Goal: Task Accomplishment & Management: Use online tool/utility

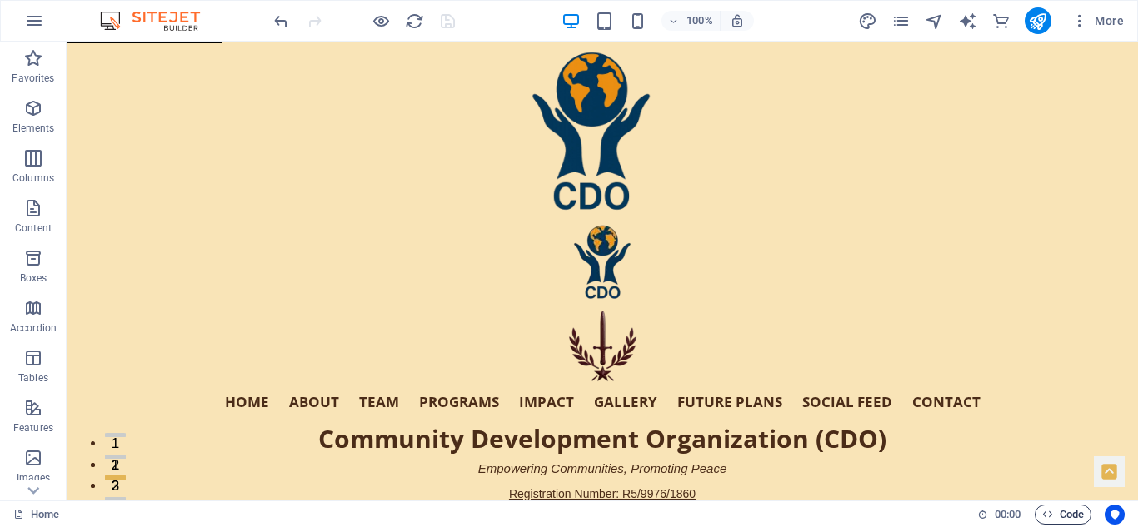
click at [1065, 517] on span "Code" at bounding box center [1063, 515] width 42 height 20
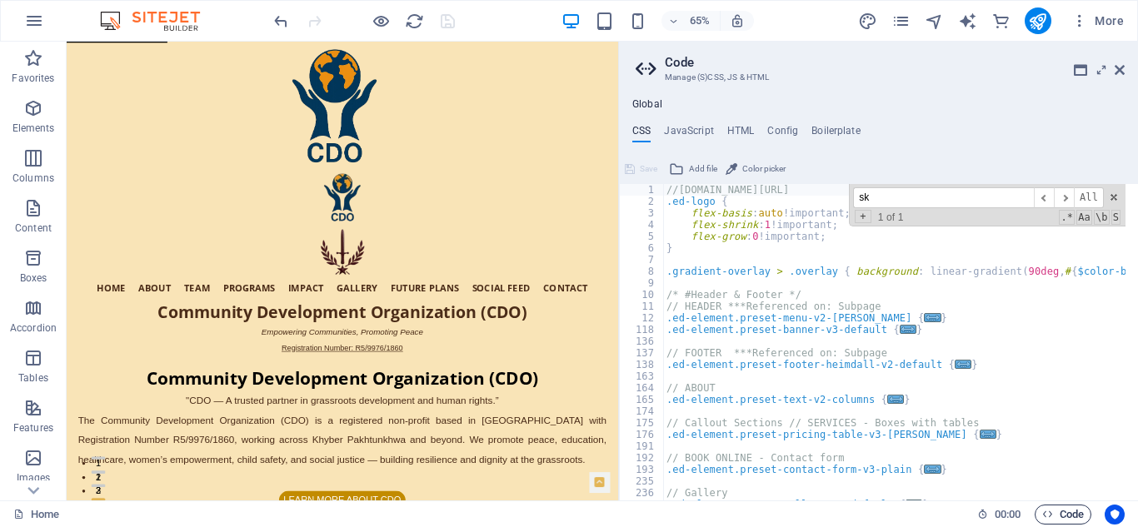
type input "s"
click at [1111, 194] on span at bounding box center [1114, 198] width 12 height 12
type input "s"
click at [1115, 195] on span at bounding box center [1114, 198] width 12 height 12
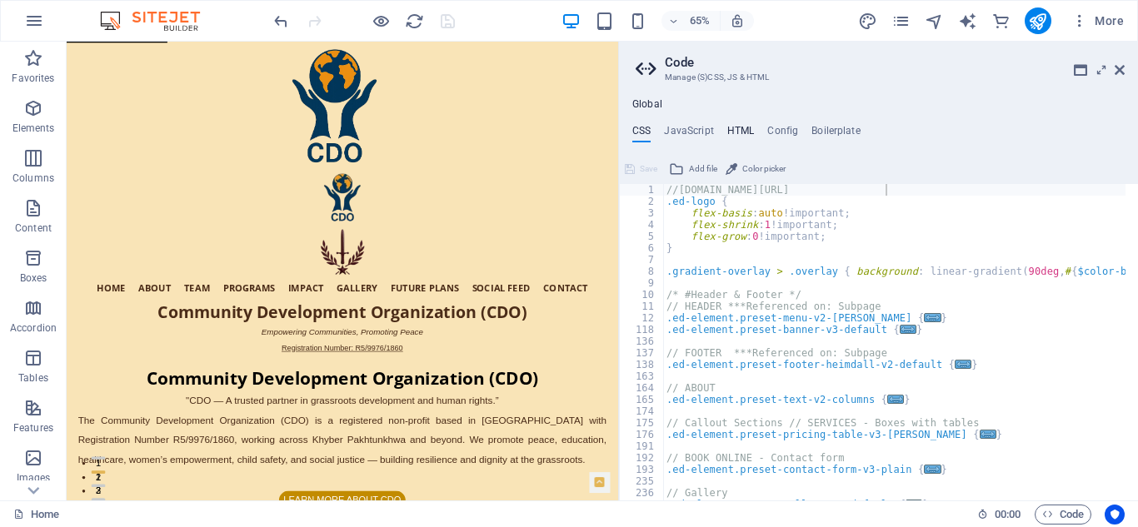
click at [739, 127] on h4 "HTML" at bounding box center [740, 134] width 27 height 18
type textarea "<a href="#main-content" class="wv-link-content button">Skip to main content</a>"
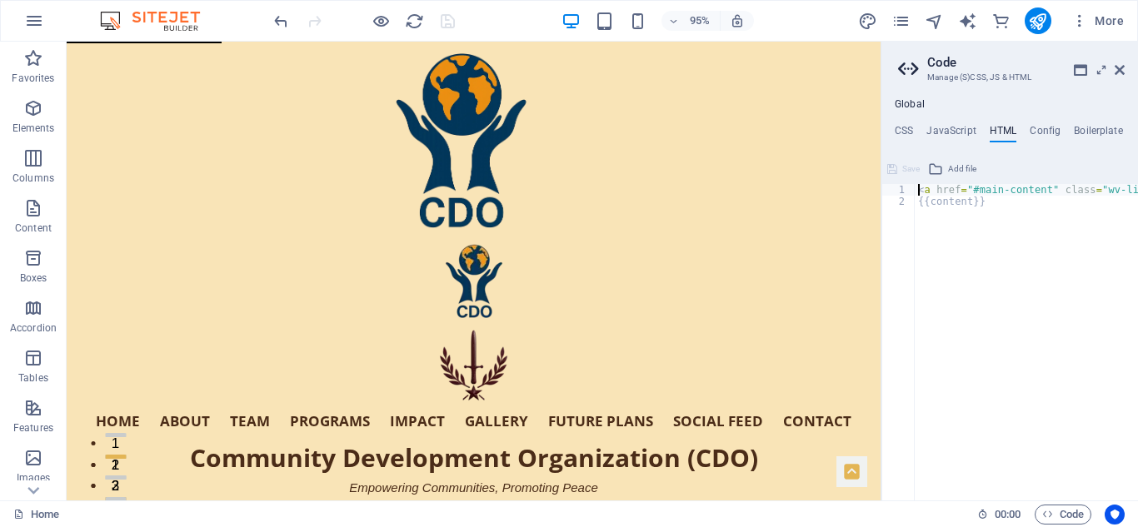
drag, startPoint x: 622, startPoint y: 169, endPoint x: 880, endPoint y: 192, distance: 259.2
click at [880, 192] on div "Home Favorites Elements Columns Content Boxes Accordion Tables Features Images …" at bounding box center [569, 271] width 1138 height 459
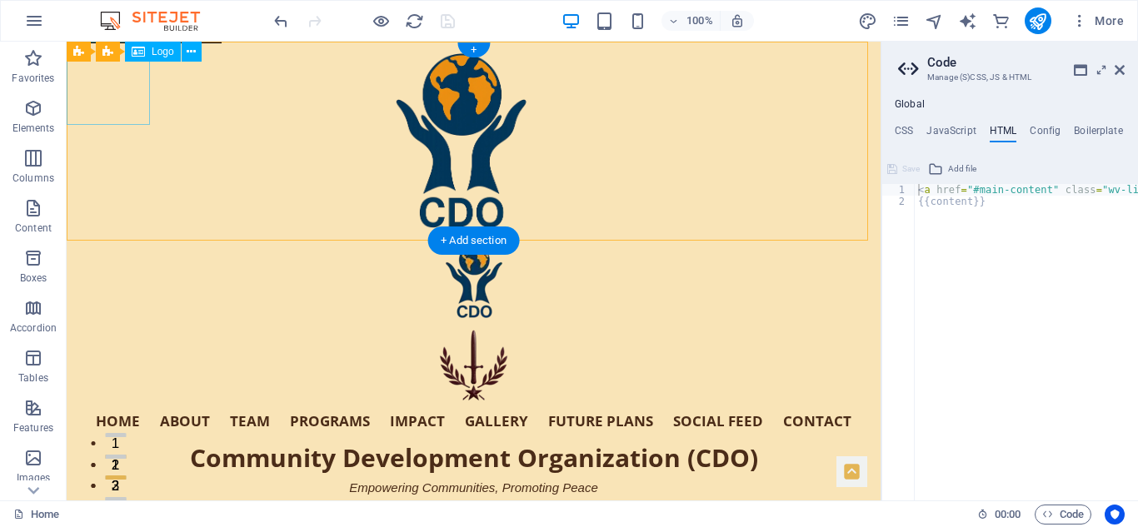
click at [121, 241] on div "Hero Banner" at bounding box center [473, 282] width 813 height 83
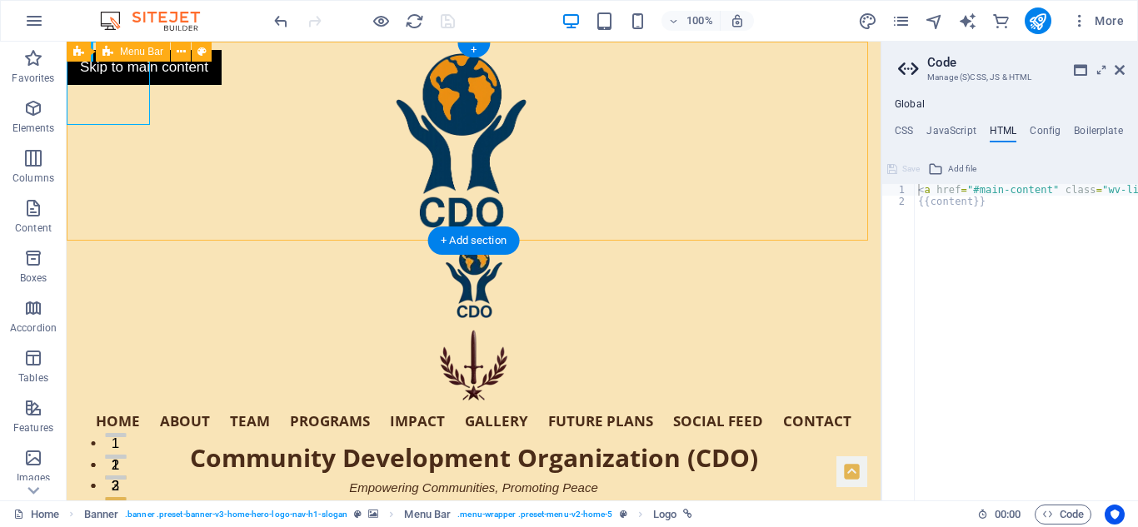
click at [180, 241] on div "Home About Team Programs Impact Gallery Future Plans Social Feed Contact Commun…" at bounding box center [474, 382] width 814 height 282
select select "banner"
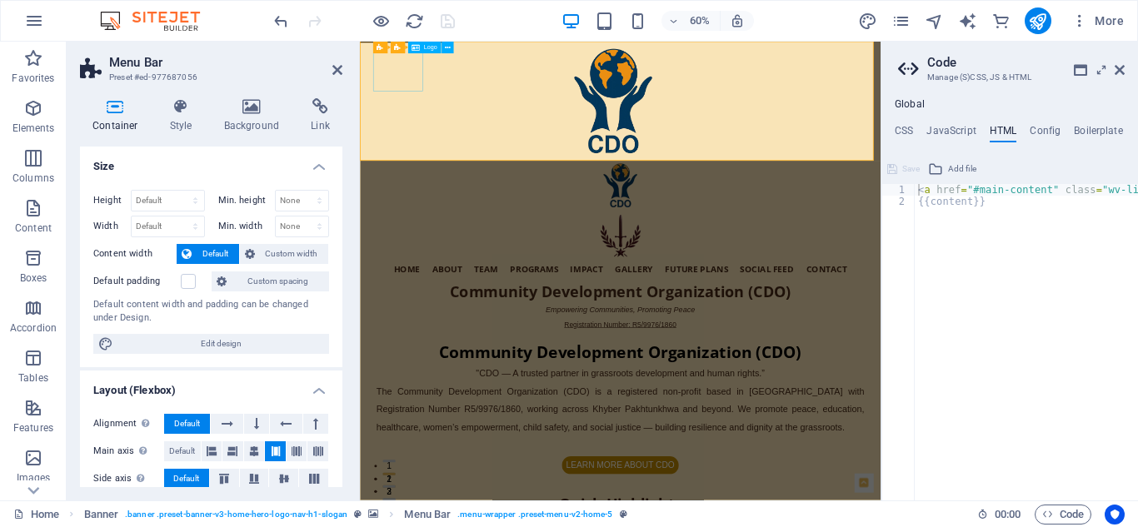
click at [427, 241] on div "Hero Banner" at bounding box center [793, 282] width 813 height 83
click at [317, 162] on h4 "Size" at bounding box center [211, 162] width 262 height 30
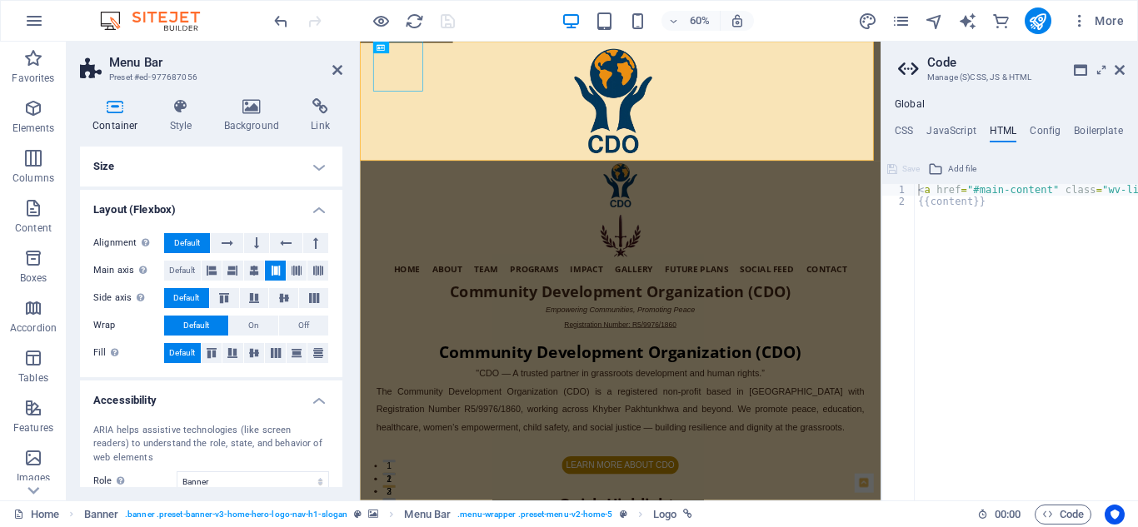
click at [318, 207] on h4 "Layout (Flexbox)" at bounding box center [211, 205] width 262 height 30
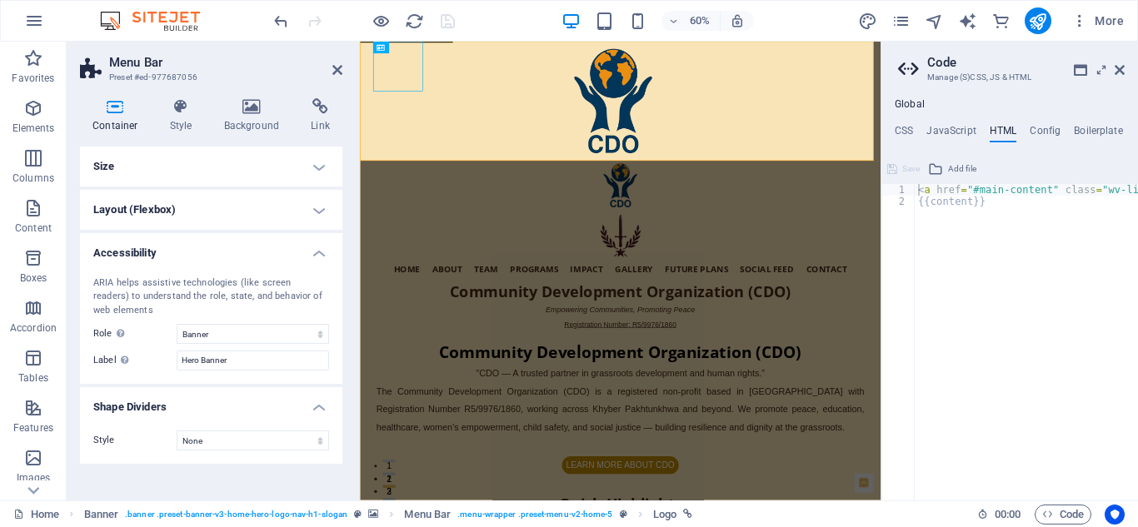
click at [316, 254] on h4 "Accessibility" at bounding box center [211, 248] width 262 height 30
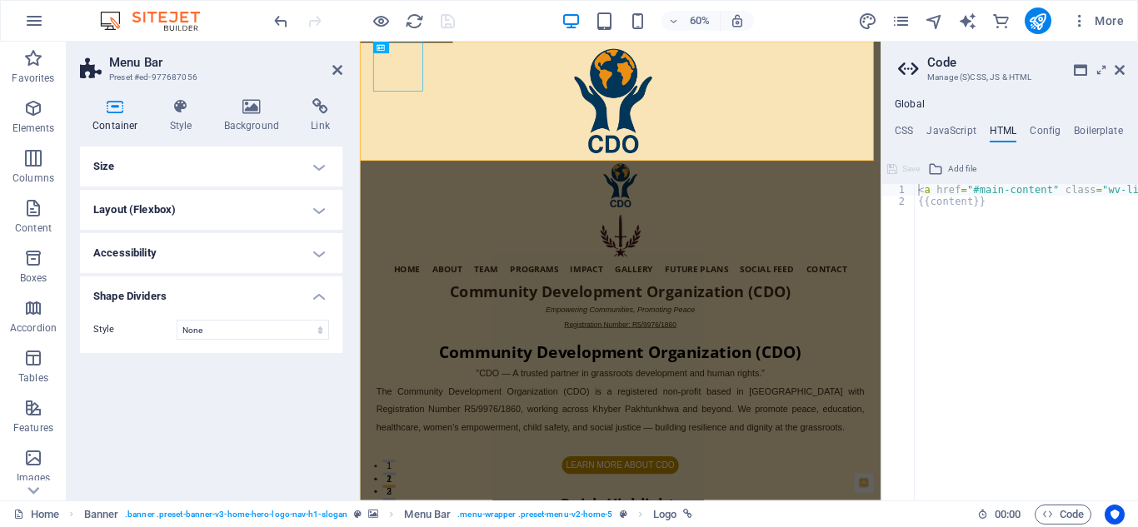
click at [322, 289] on h4 "Shape Dividers" at bounding box center [211, 292] width 262 height 30
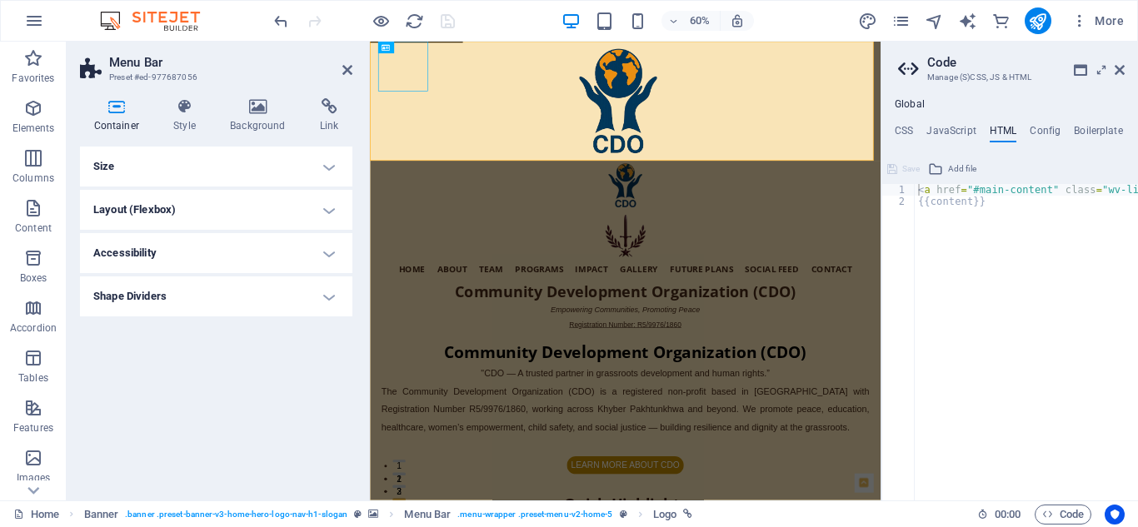
drag, startPoint x: 357, startPoint y: 172, endPoint x: 336, endPoint y: 166, distance: 22.4
click at [336, 166] on aside "Menu Bar Preset #ed-977687056 Container Style Background Link Size Height Defau…" at bounding box center [218, 271] width 303 height 459
click at [997, 194] on div "< a href = "#main-content" class = "wv-link-content button" > Skip to main cont…" at bounding box center [1158, 354] width 486 height 340
click at [348, 68] on icon at bounding box center [347, 69] width 10 height 13
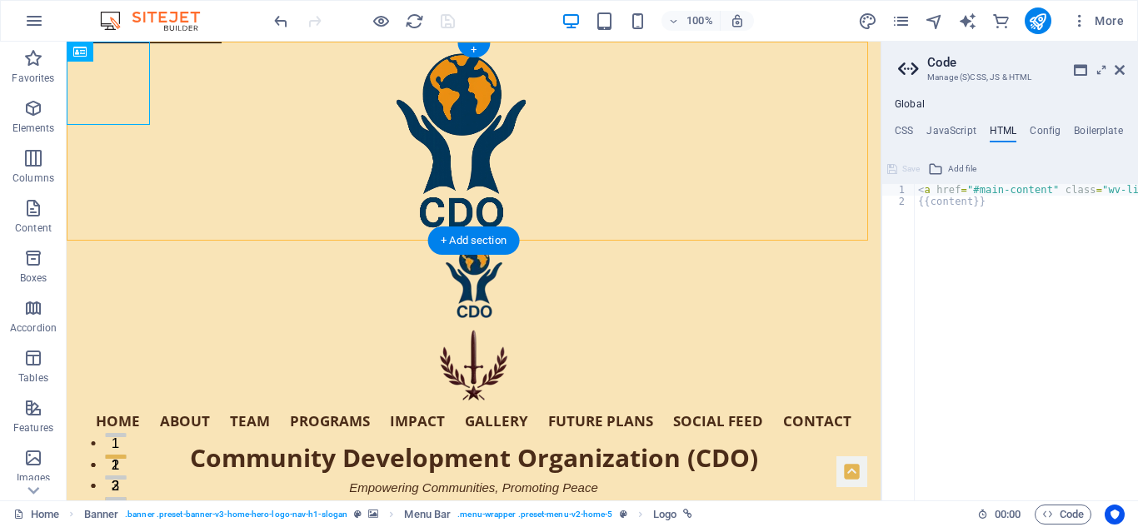
click at [277, 241] on div "Home About Team Programs Impact Gallery Future Plans Social Feed Contact Commun…" at bounding box center [474, 382] width 814 height 282
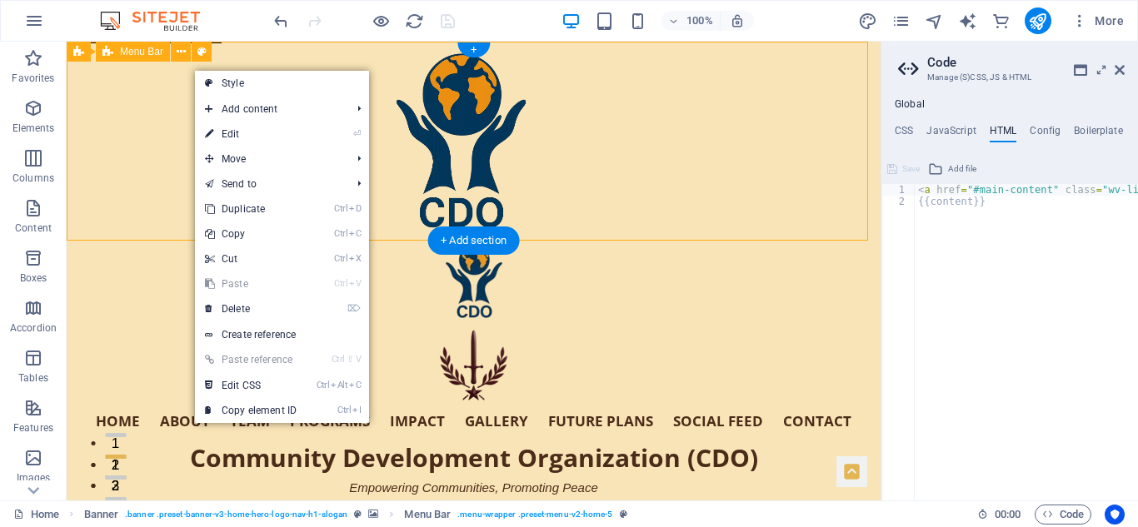
click at [184, 241] on div "Home About Team Programs Impact Gallery Future Plans Social Feed Contact Commun…" at bounding box center [474, 382] width 814 height 282
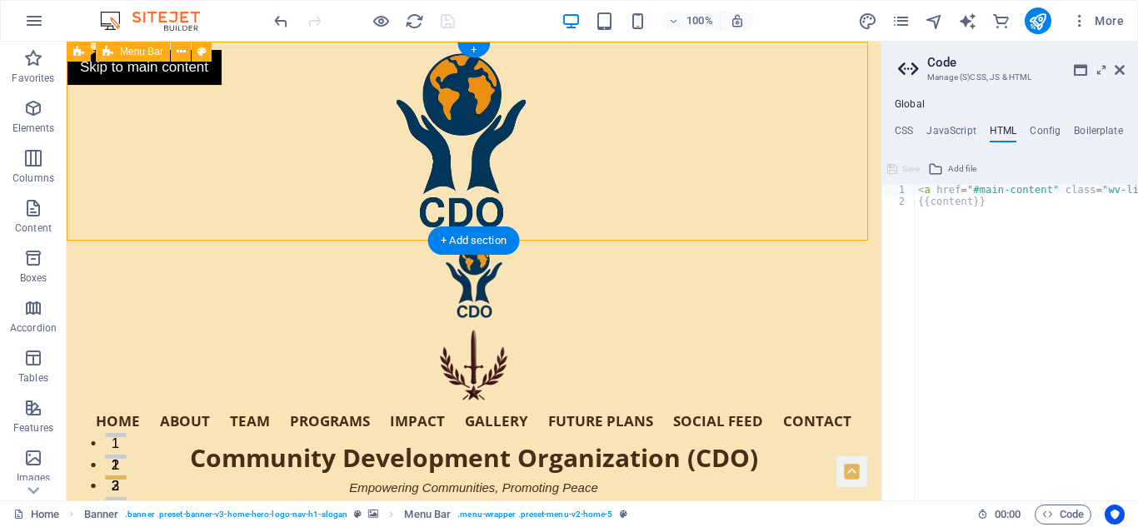
click at [184, 241] on div "Home About Team Programs Impact Gallery Future Plans Social Feed Contact Commun…" at bounding box center [474, 382] width 814 height 282
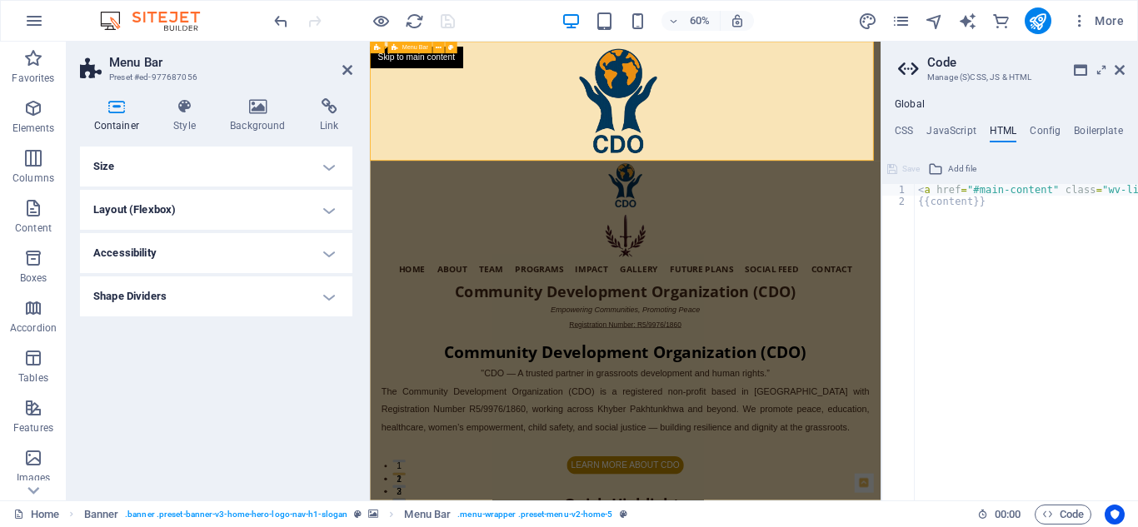
click at [500, 241] on div "Home About Team Programs Impact Gallery Future Plans Social Feed Contact Commun…" at bounding box center [795, 382] width 851 height 282
click at [909, 128] on h4 "CSS" at bounding box center [904, 134] width 18 height 18
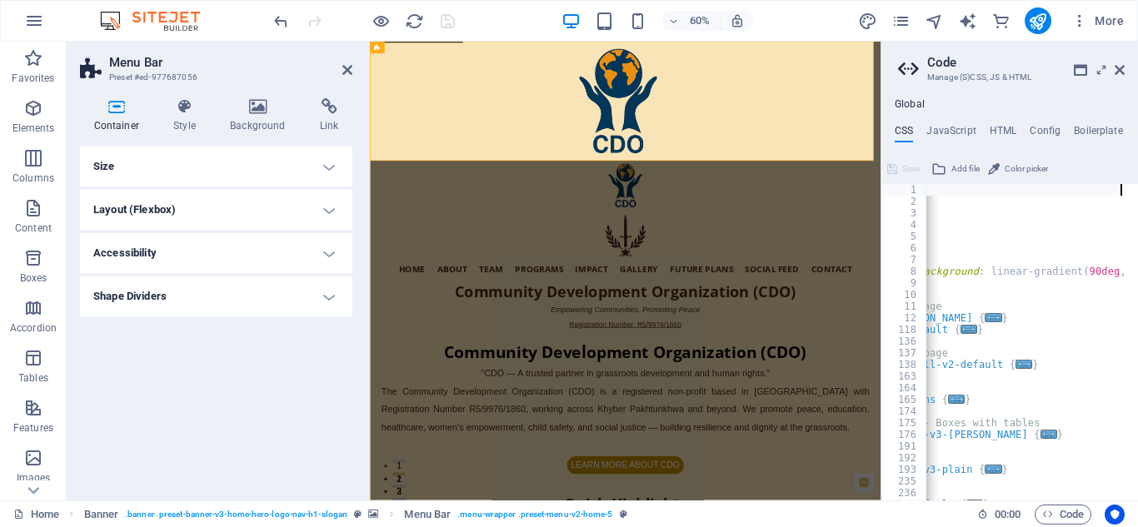
scroll to position [0, 202]
type textarea ".ed-logo {"
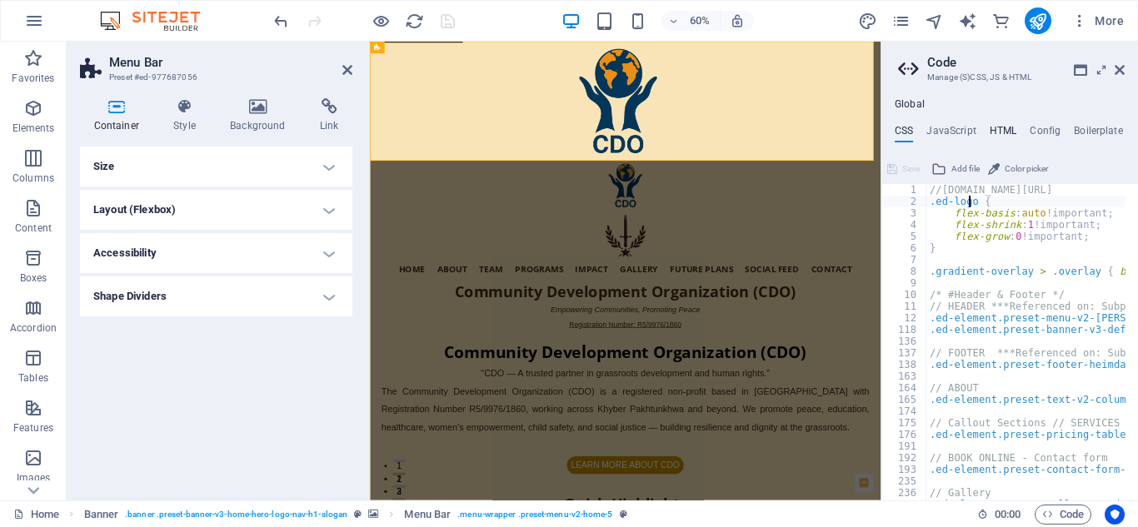
click at [1000, 125] on h4 "HTML" at bounding box center [1003, 134] width 27 height 18
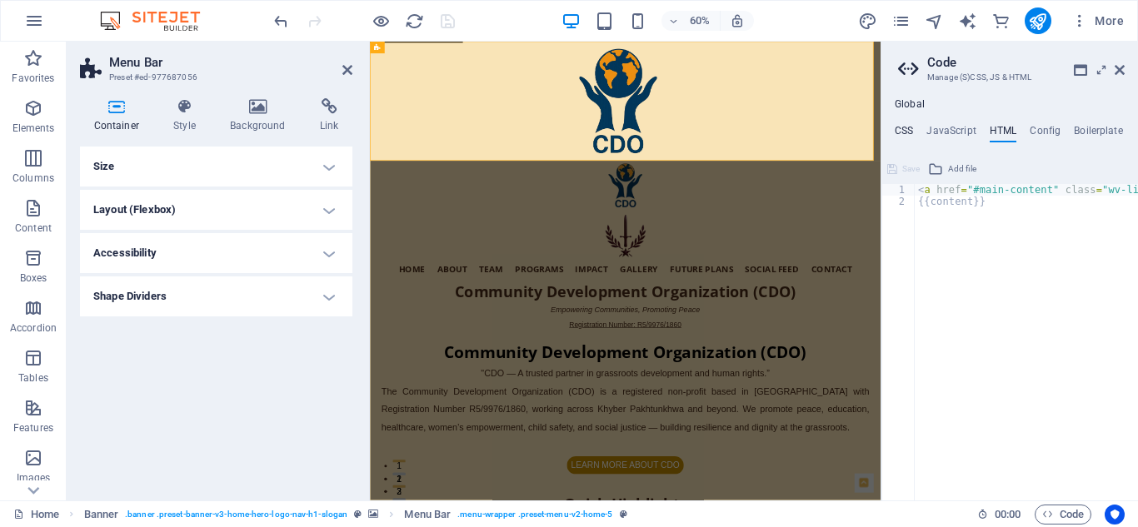
click at [906, 128] on h4 "CSS" at bounding box center [904, 134] width 18 height 18
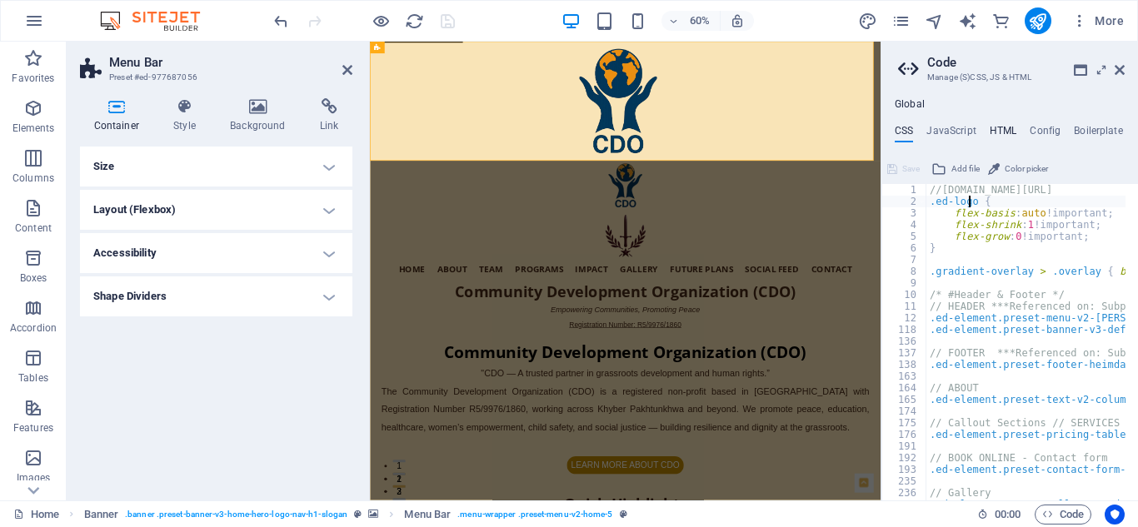
click at [997, 127] on h4 "HTML" at bounding box center [1003, 134] width 27 height 18
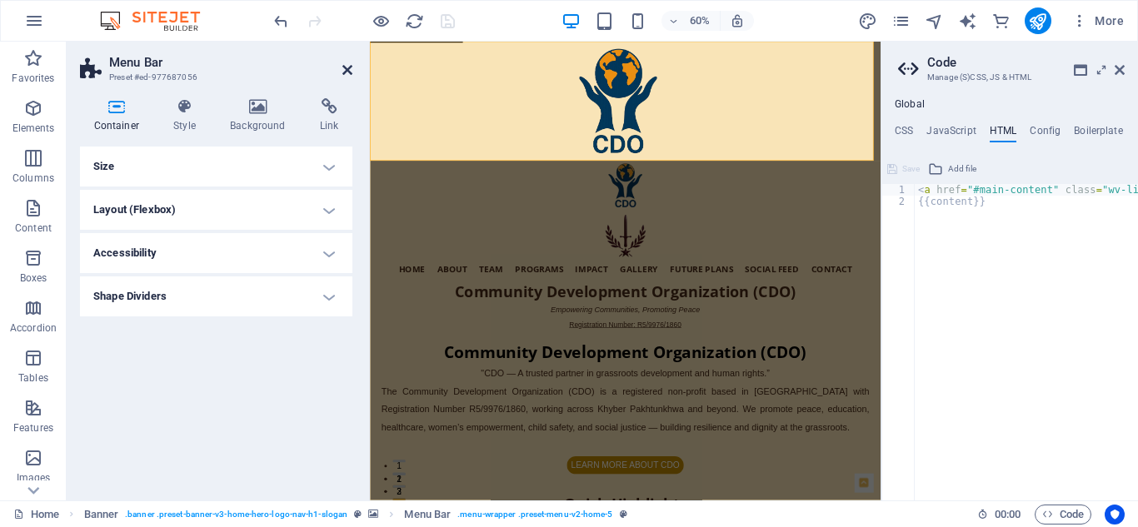
click at [346, 69] on icon at bounding box center [347, 69] width 10 height 13
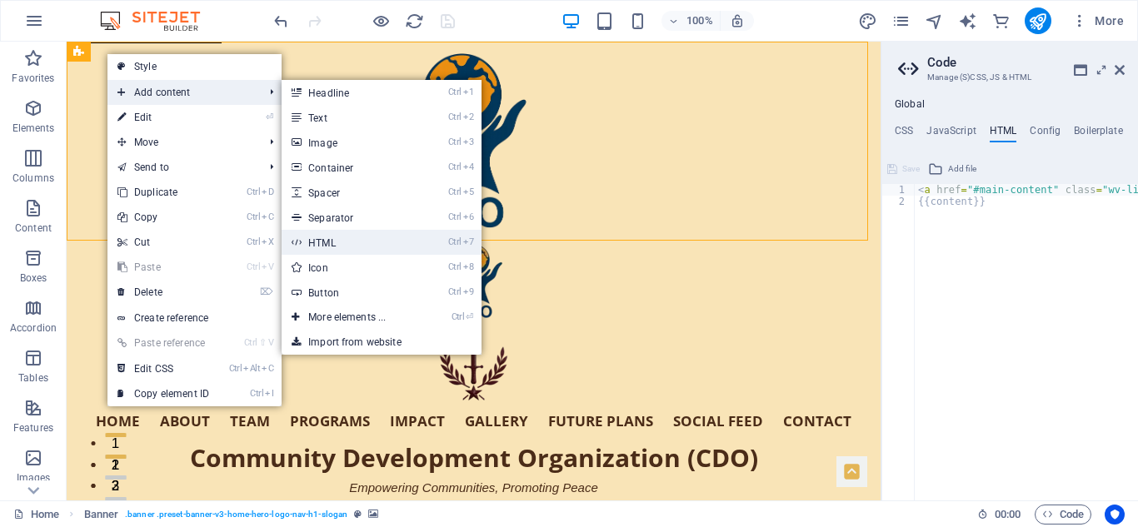
click at [335, 246] on link "Ctrl 7 HTML" at bounding box center [350, 242] width 137 height 25
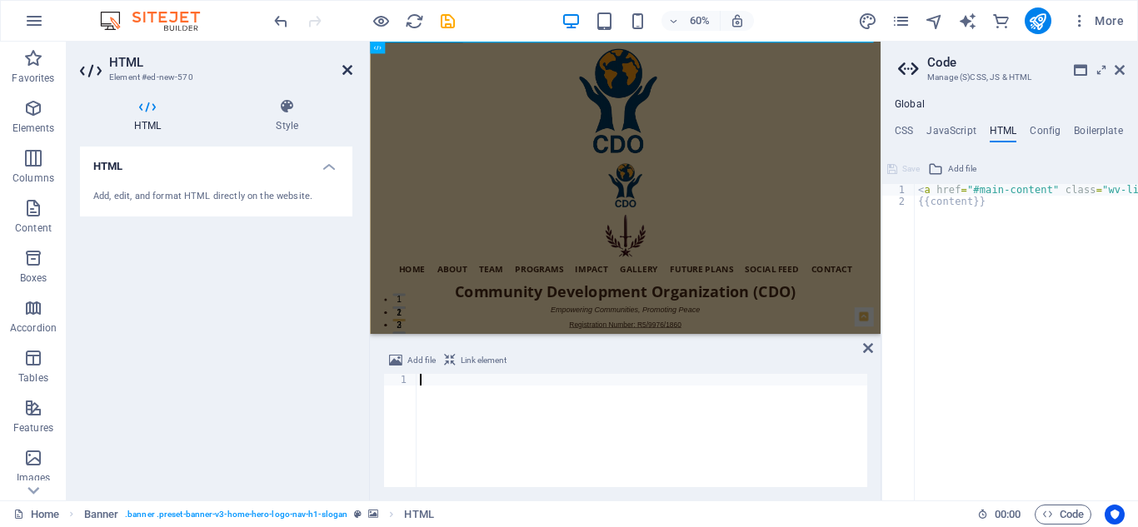
click at [346, 67] on icon at bounding box center [347, 69] width 10 height 13
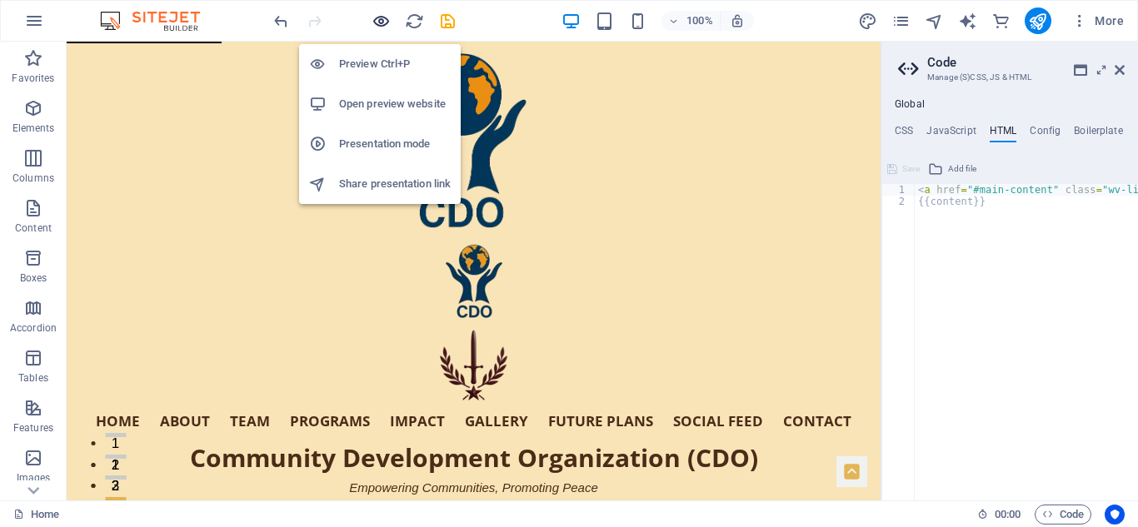
click at [380, 17] on icon "button" at bounding box center [381, 21] width 19 height 19
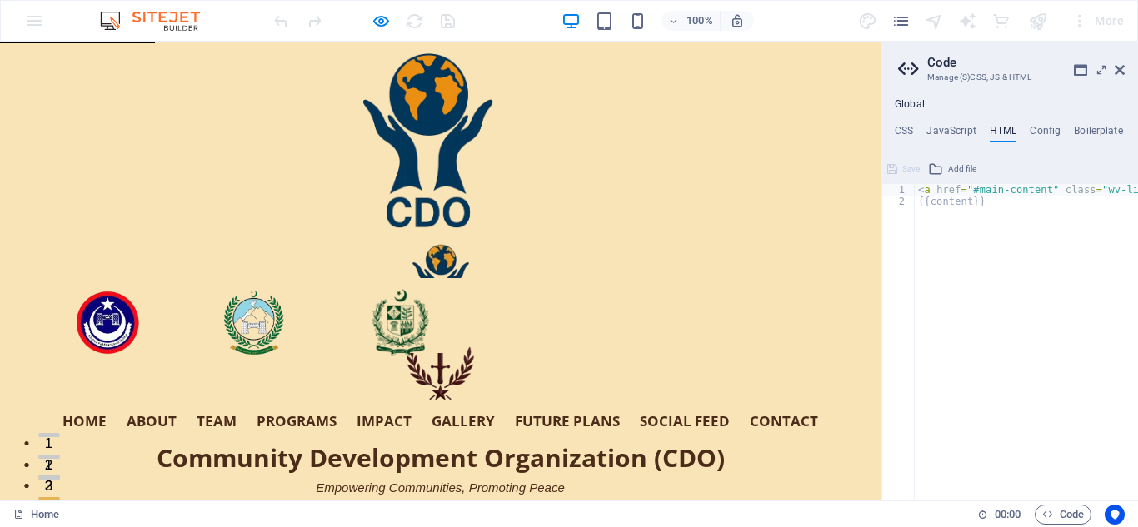
click at [147, 41] on header "100% More" at bounding box center [569, 21] width 1138 height 42
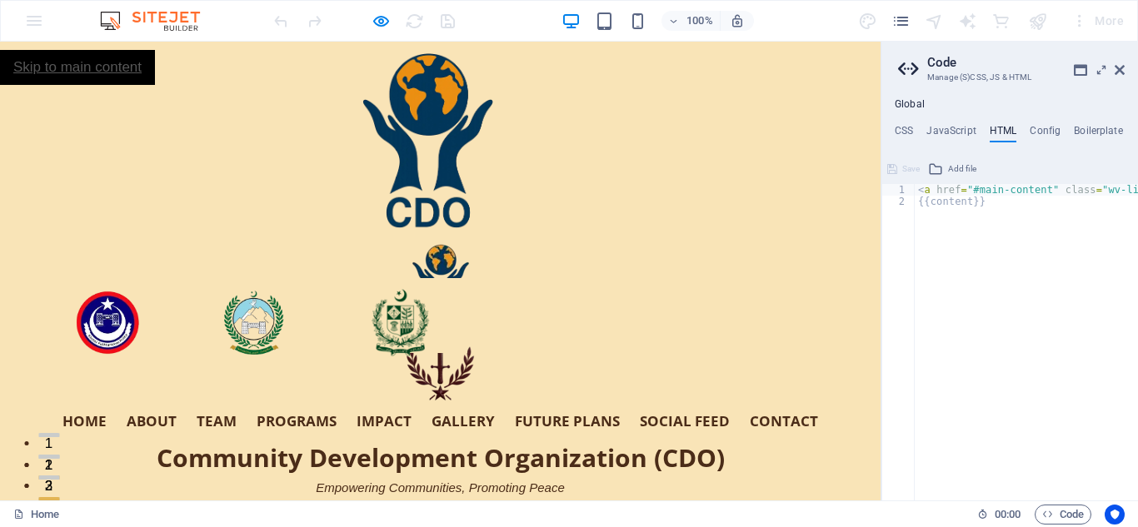
click at [147, 50] on link "Skip to main content" at bounding box center [77, 67] width 155 height 35
click at [106, 62] on link "Skip to main content" at bounding box center [77, 67] width 155 height 35
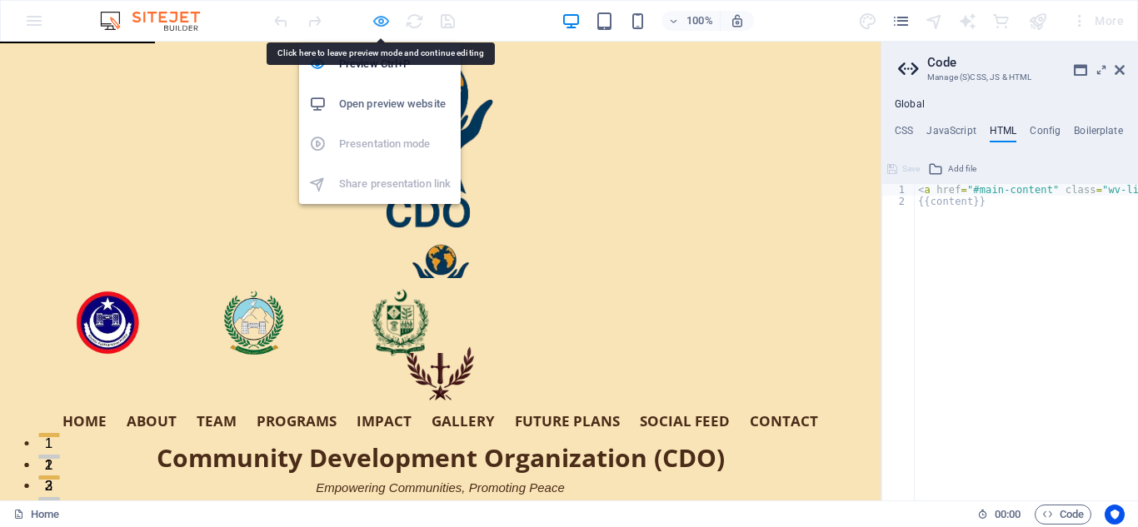
click at [377, 17] on icon "button" at bounding box center [381, 21] width 19 height 19
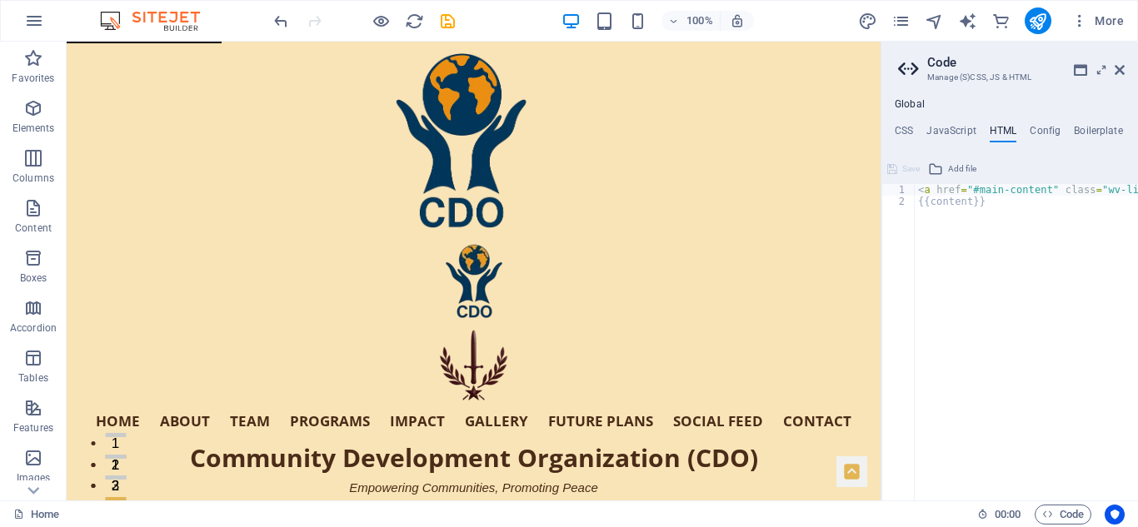
click at [217, 41] on header "100% More" at bounding box center [569, 21] width 1138 height 42
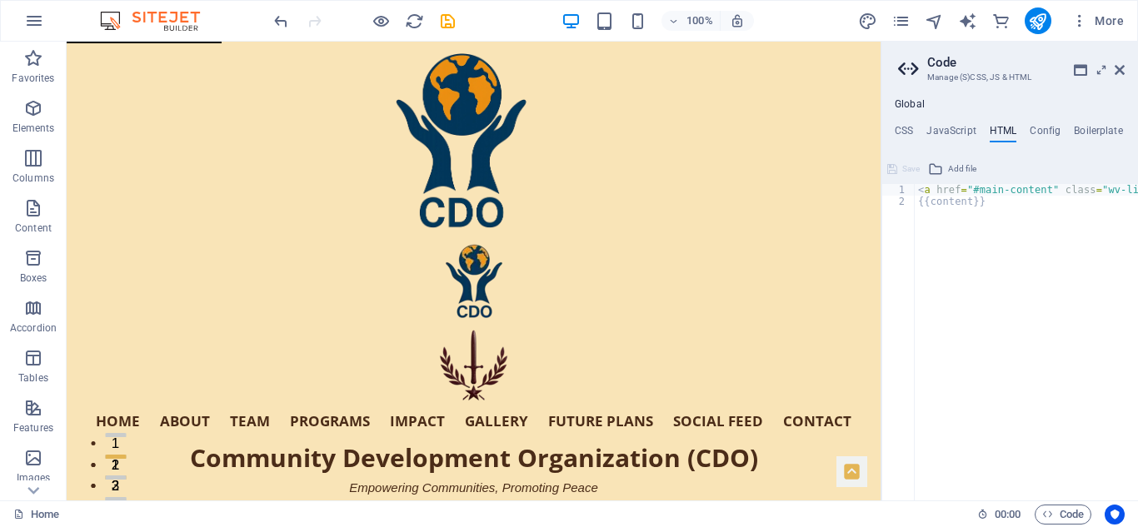
click at [217, 41] on header "100% More" at bounding box center [569, 21] width 1138 height 42
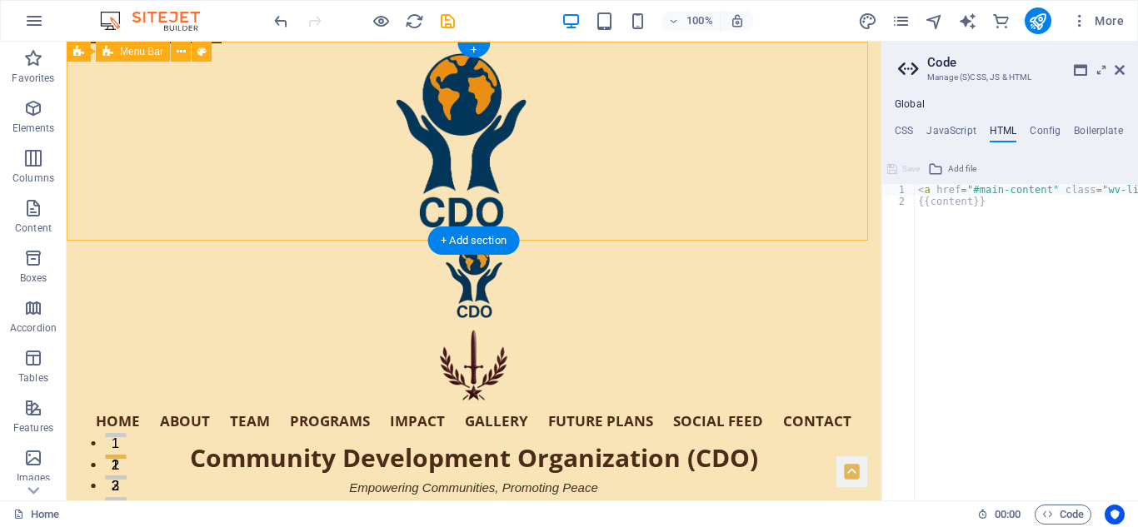
click at [231, 241] on div "Home About Team Programs Impact Gallery Future Plans Social Feed Contact Commun…" at bounding box center [474, 382] width 814 height 282
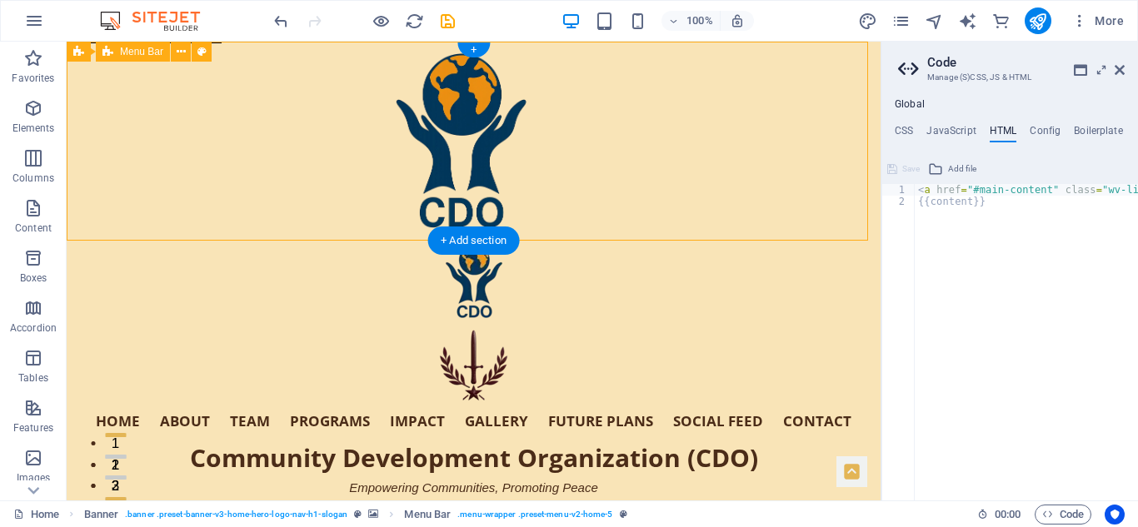
click at [287, 241] on div "Home About Team Programs Impact Gallery Future Plans Social Feed Contact Commun…" at bounding box center [474, 382] width 814 height 282
click at [222, 47] on div "Banner Menu Bar" at bounding box center [145, 52] width 156 height 21
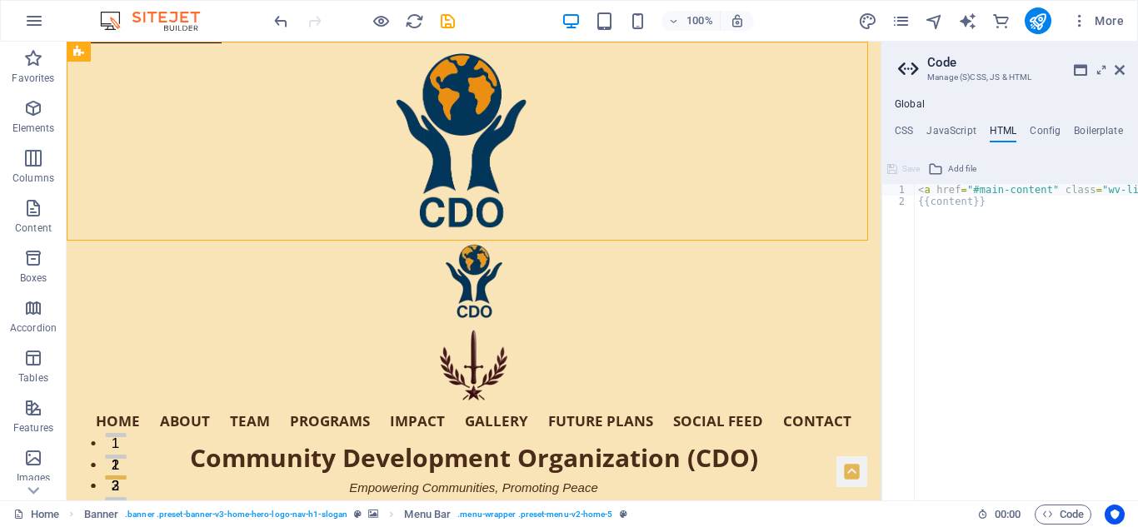
type textarea "{{content}}"
click at [937, 391] on div "< a href = "#main-content" class = "wv-link-content button" > Skip to main cont…" at bounding box center [1140, 354] width 450 height 340
click at [938, 18] on icon "navigator" at bounding box center [934, 21] width 19 height 19
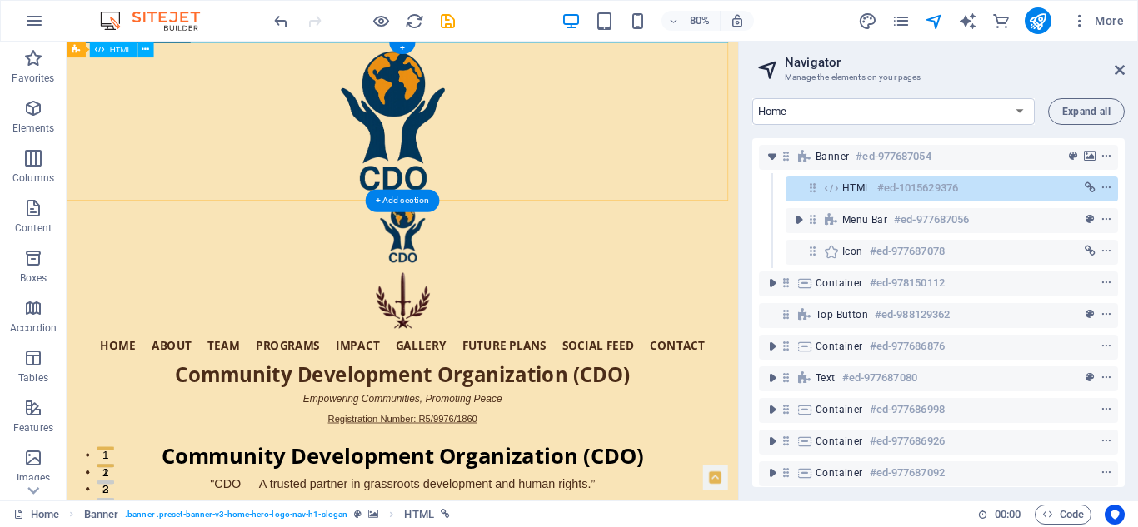
click at [901, 187] on h6 "#ed-1015629376" at bounding box center [917, 188] width 81 height 20
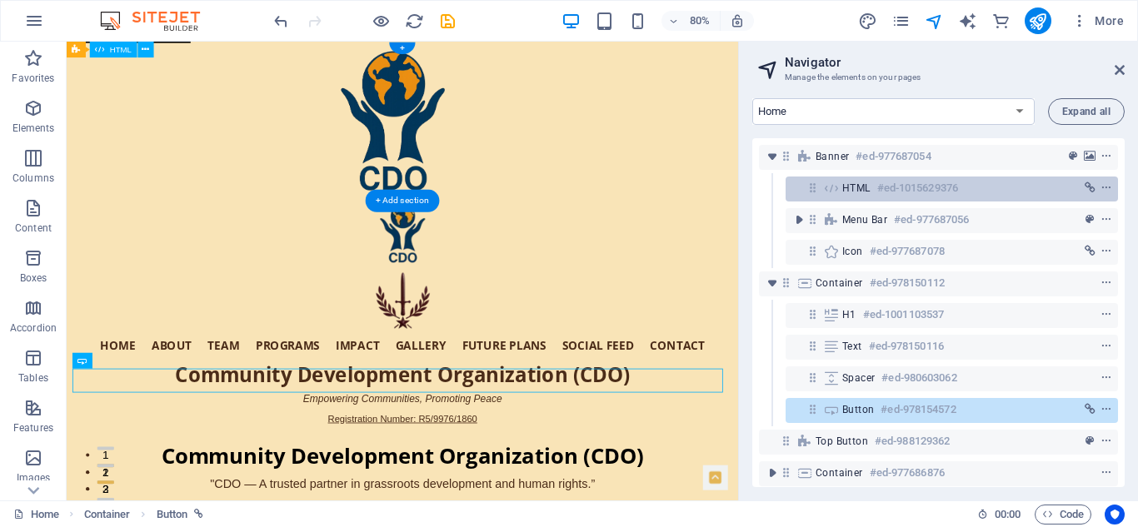
click at [901, 187] on h6 "#ed-1015629376" at bounding box center [917, 188] width 81 height 20
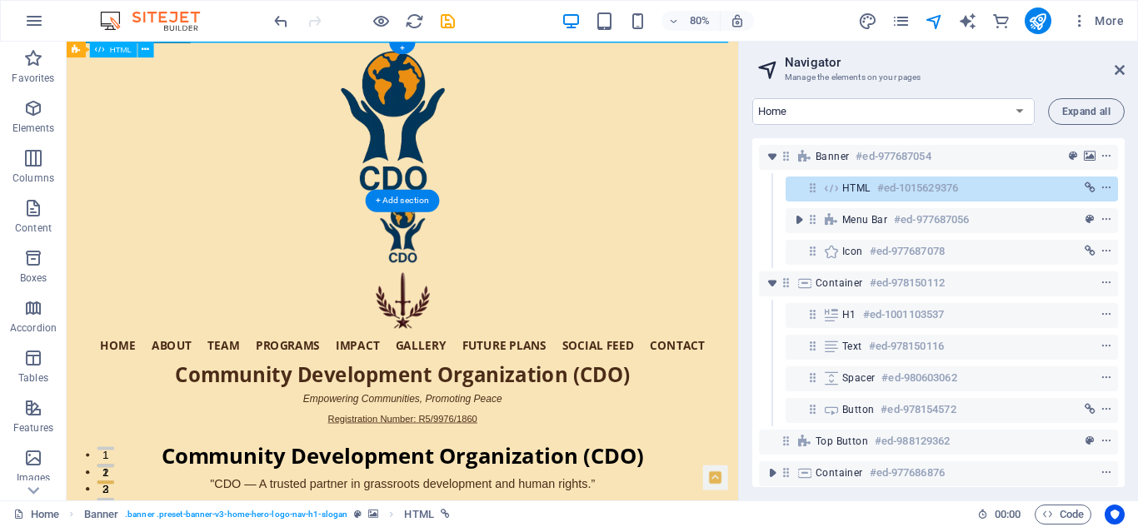
click at [901, 187] on h6 "#ed-1015629376" at bounding box center [917, 188] width 81 height 20
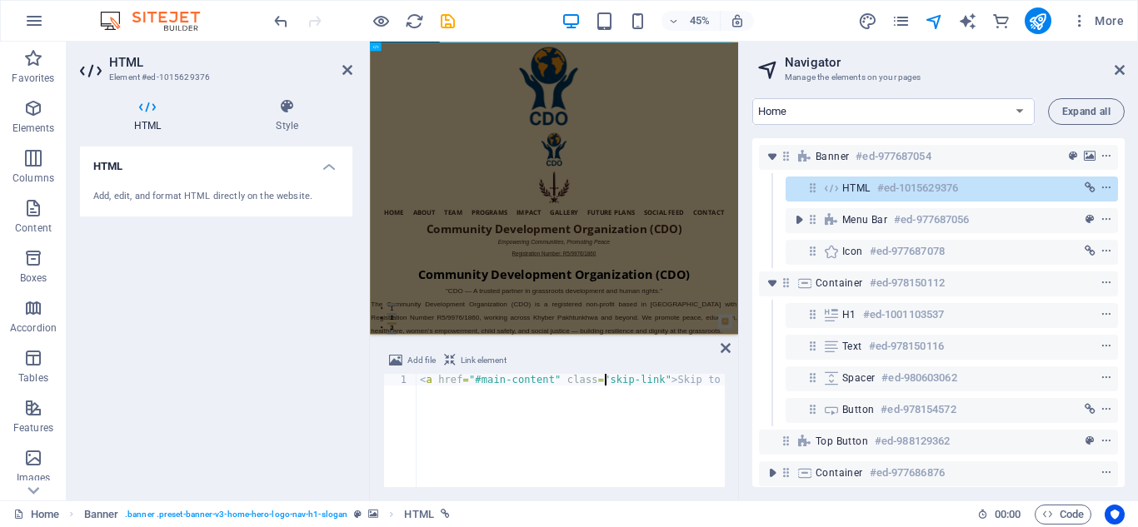
click at [603, 379] on div "< a href = "#main-content" class = "skip-link" > Skip to main content </ a >" at bounding box center [605, 440] width 377 height 133
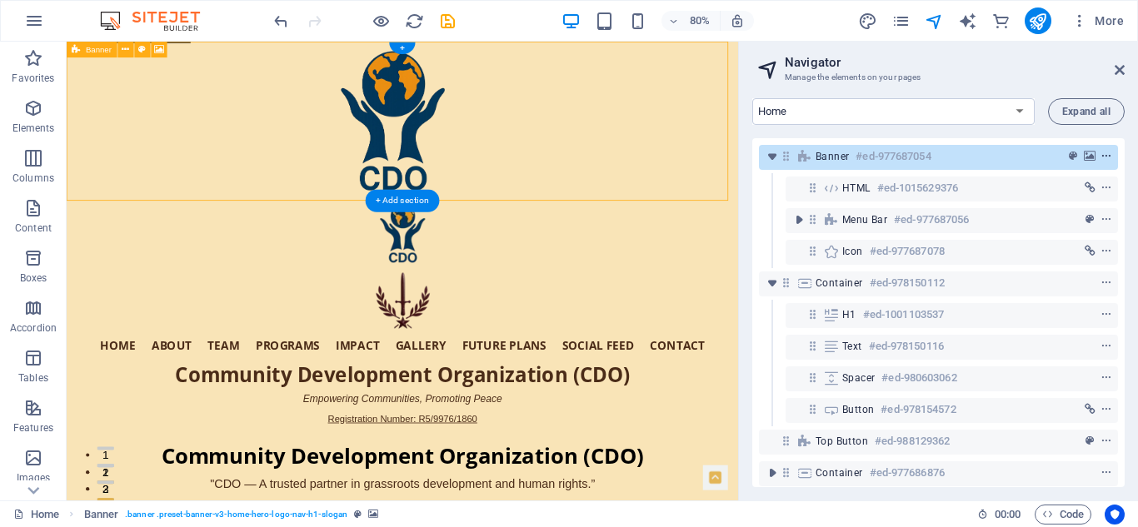
click at [1104, 152] on icon "context-menu" at bounding box center [1107, 157] width 12 height 12
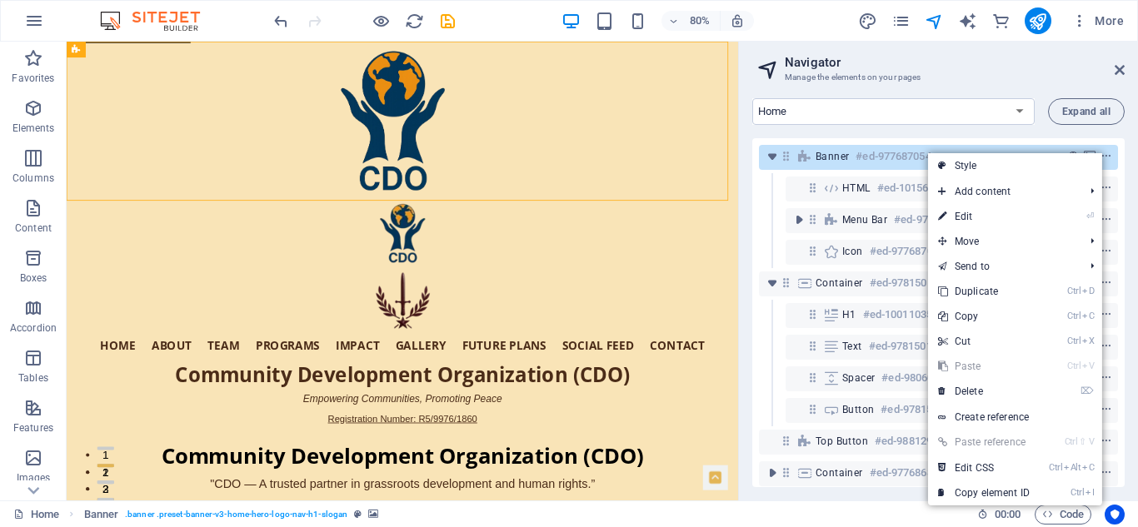
click at [999, 63] on h2 "Navigator" at bounding box center [955, 62] width 340 height 15
